Goal: Navigation & Orientation: Find specific page/section

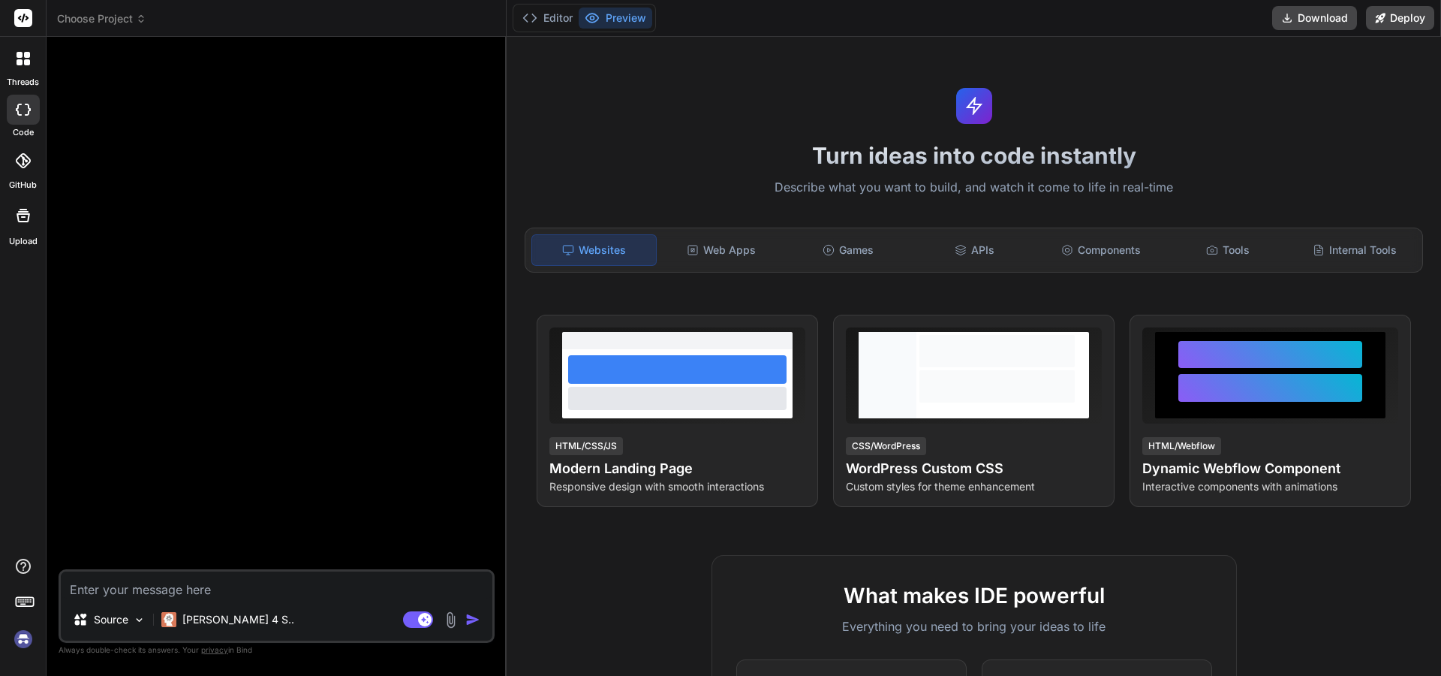
type textarea "x"
click at [1209, 252] on icon at bounding box center [1212, 250] width 10 height 8
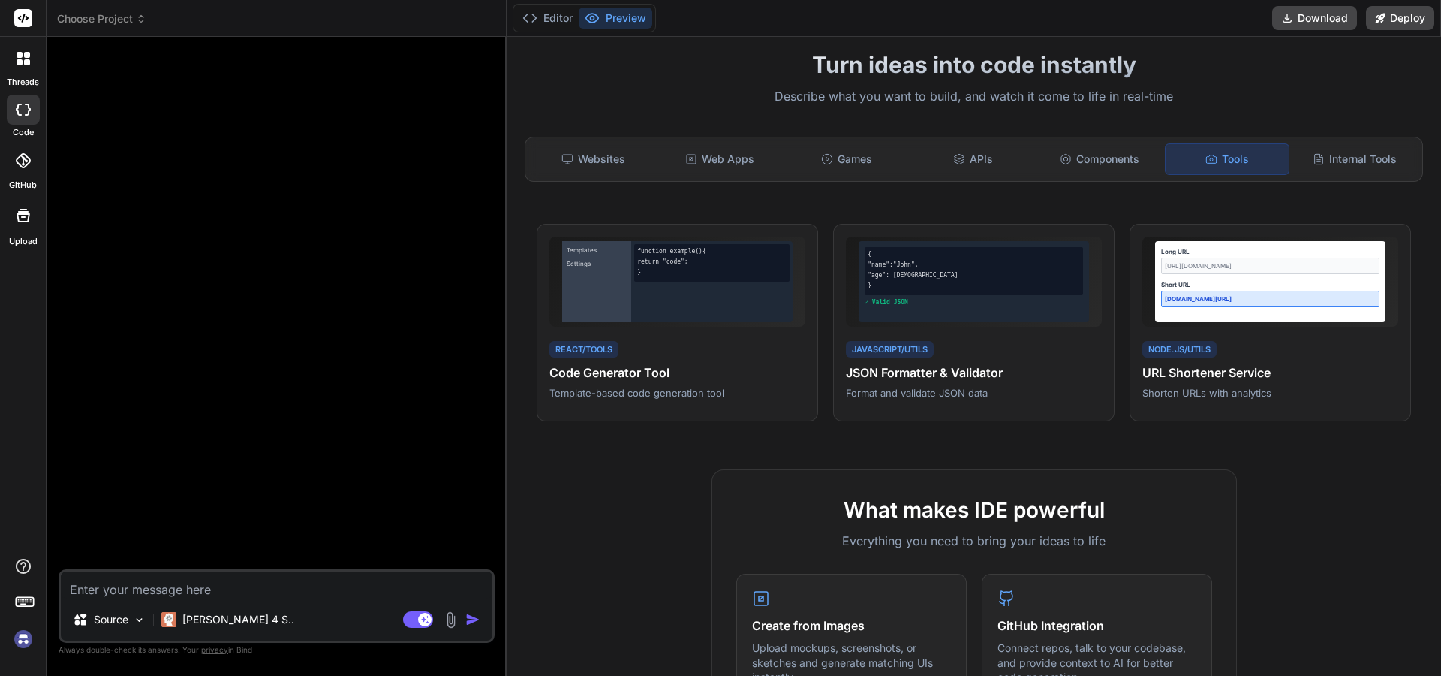
scroll to position [90, 0]
click at [1366, 159] on div "Internal Tools" at bounding box center [1355, 160] width 124 height 32
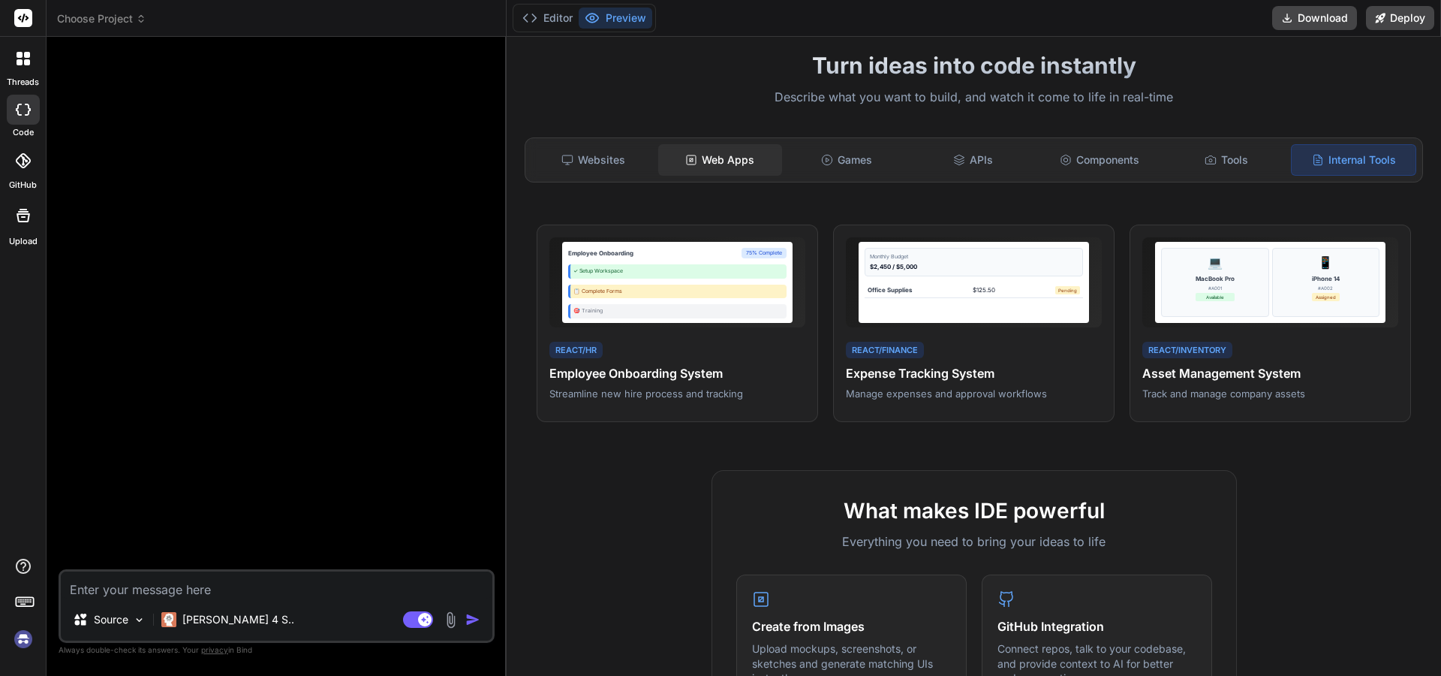
click at [734, 162] on div "Web Apps" at bounding box center [720, 160] width 124 height 32
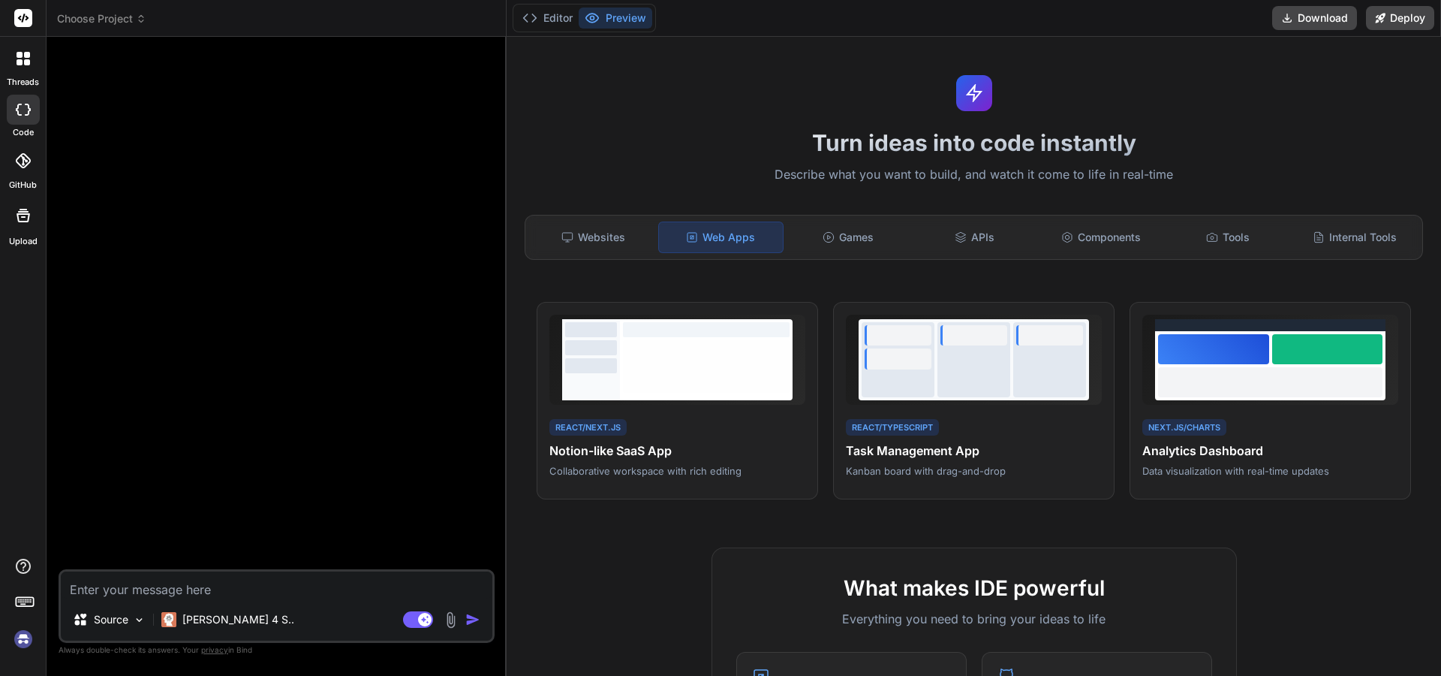
scroll to position [0, 0]
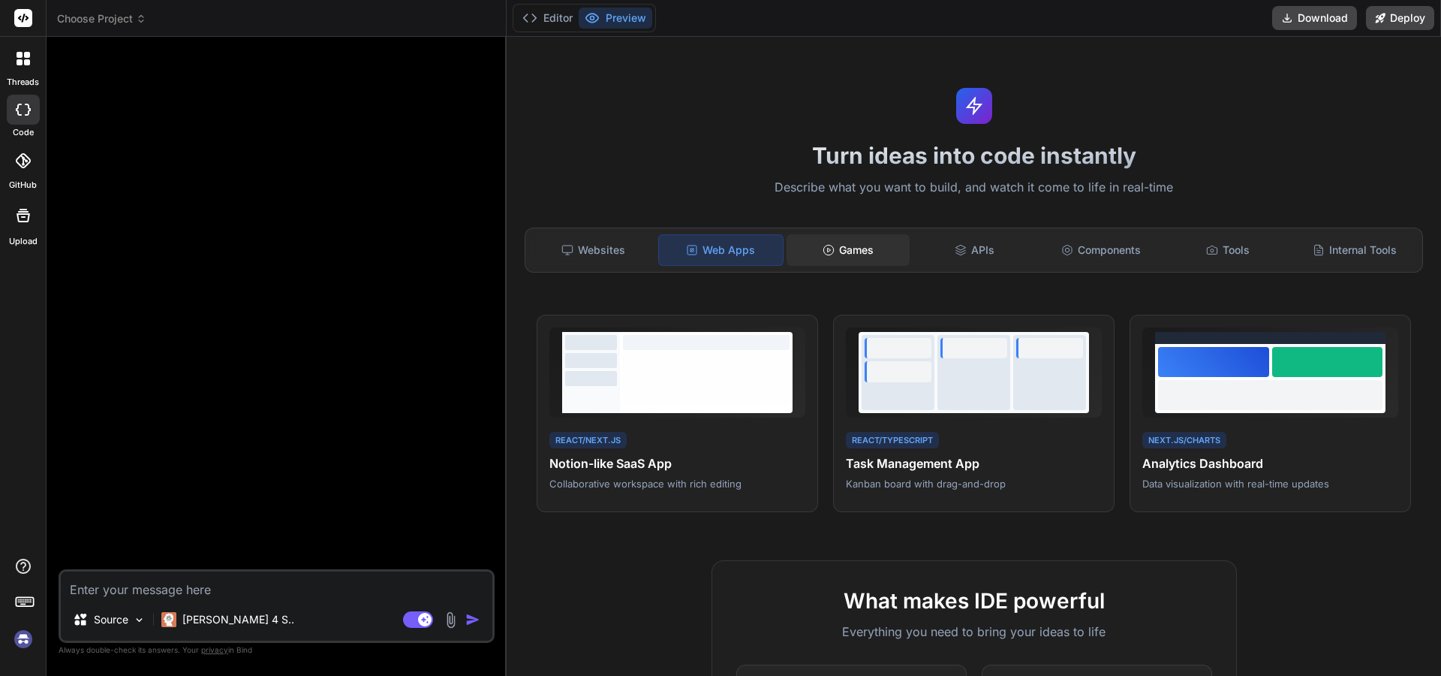
click at [851, 248] on div "Games" at bounding box center [849, 250] width 124 height 32
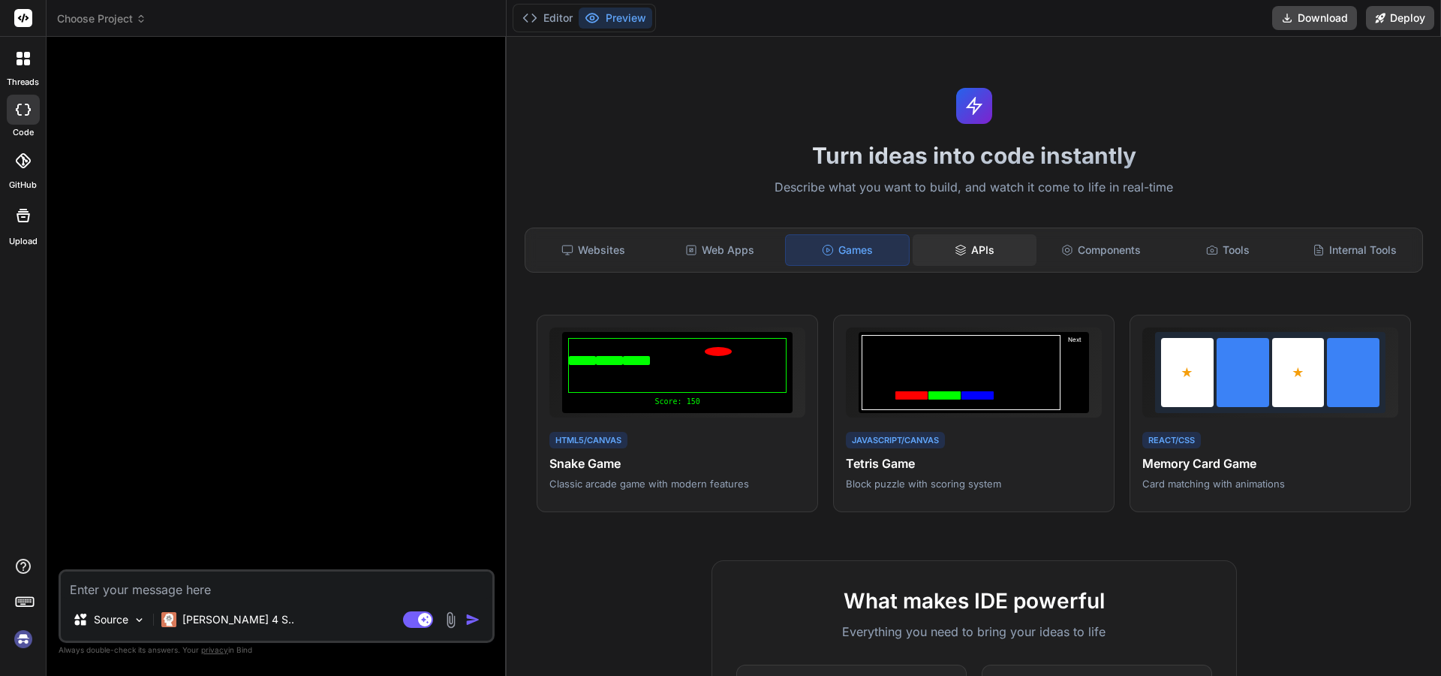
click at [999, 261] on div "APIs" at bounding box center [975, 250] width 124 height 32
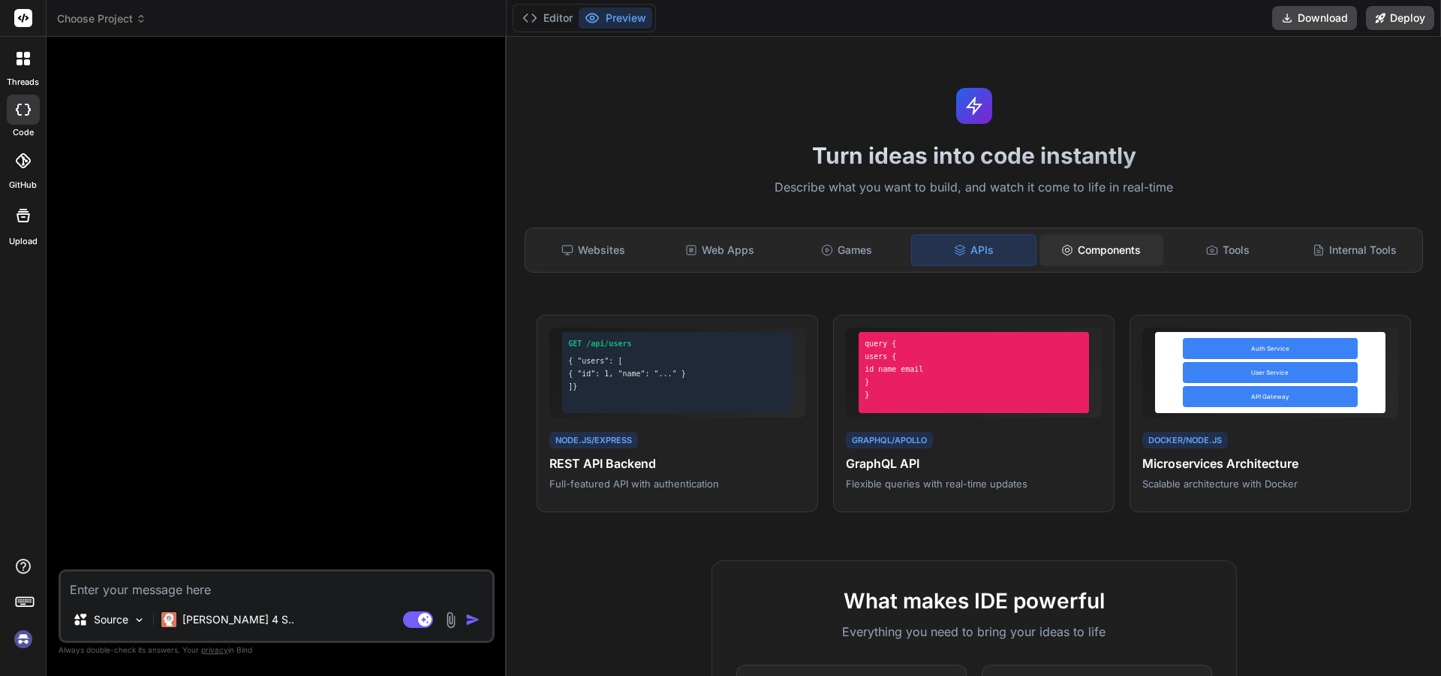
click at [1111, 260] on div "Components" at bounding box center [1102, 250] width 124 height 32
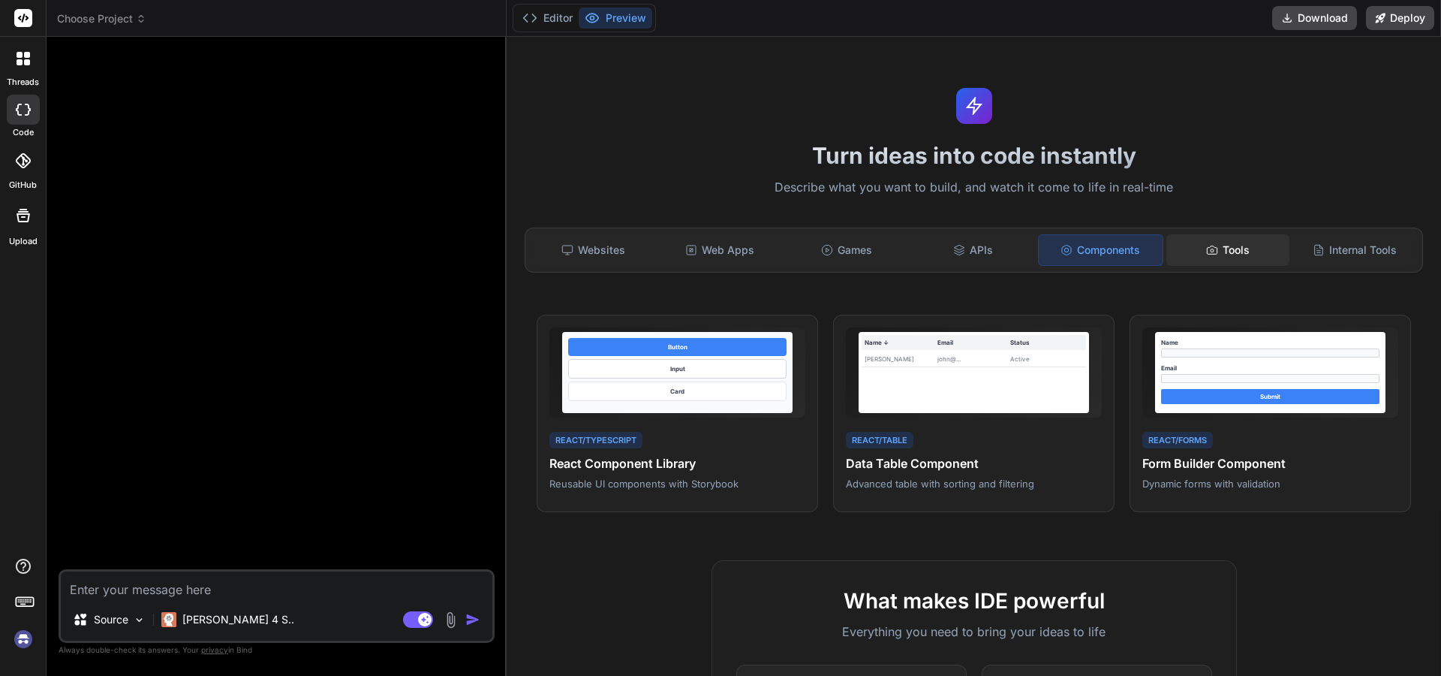
click at [1206, 252] on icon at bounding box center [1212, 250] width 12 height 12
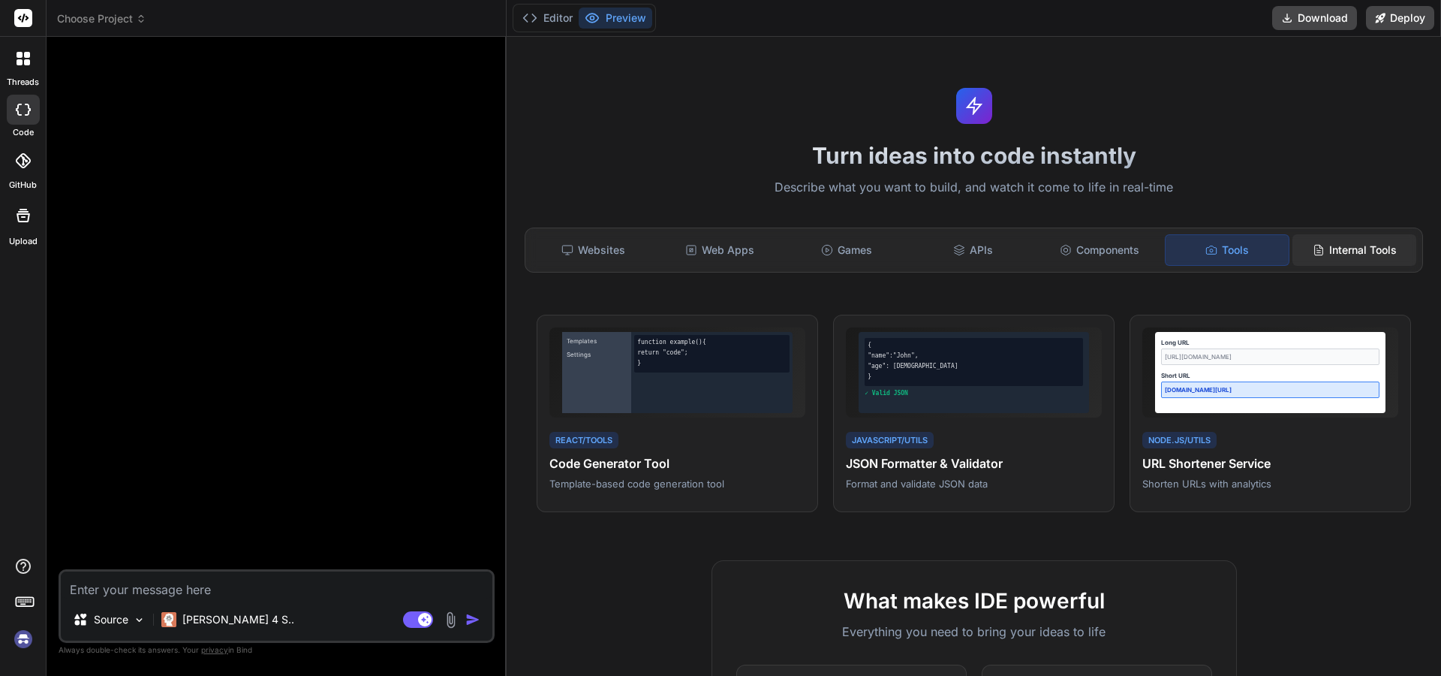
click at [1318, 252] on div "Internal Tools" at bounding box center [1355, 250] width 124 height 32
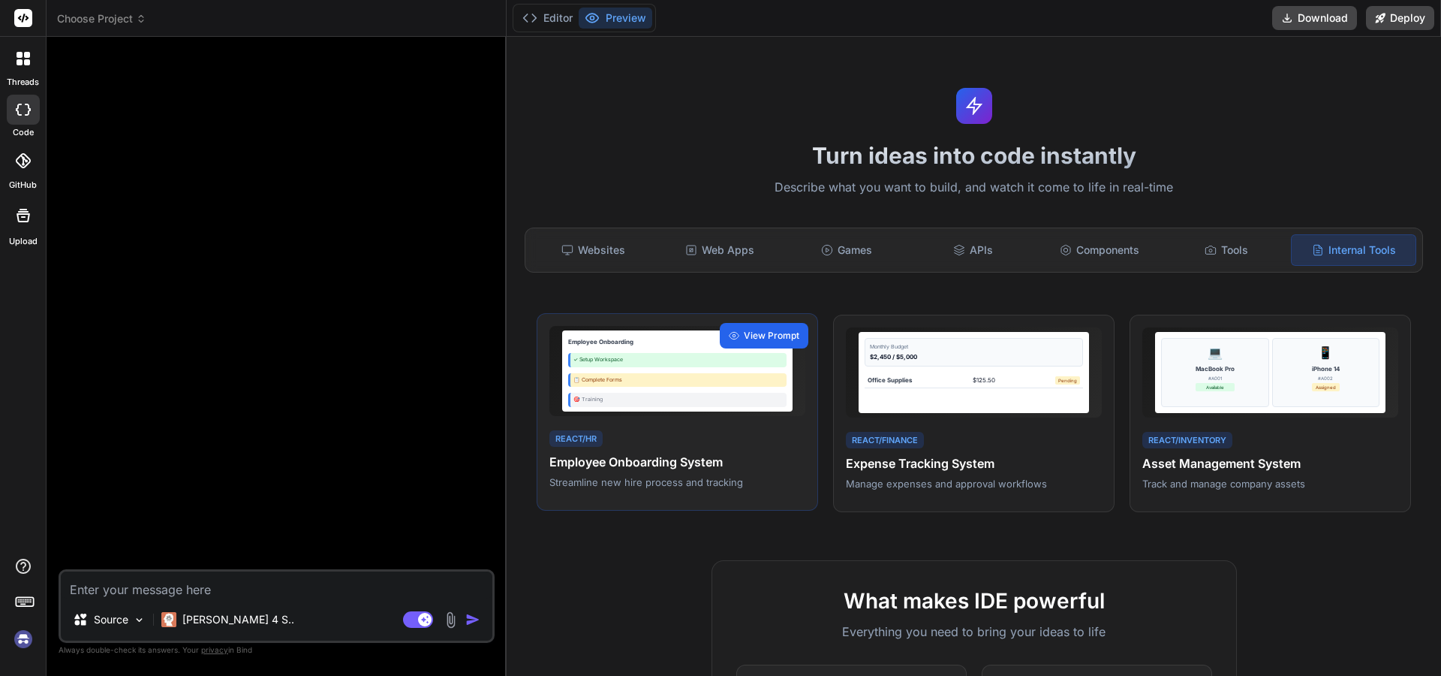
click at [765, 339] on span "View Prompt" at bounding box center [772, 336] width 56 height 14
